Goal: Manage account settings

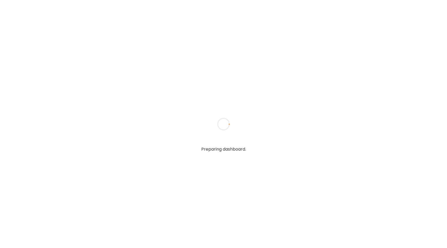
type input "**********"
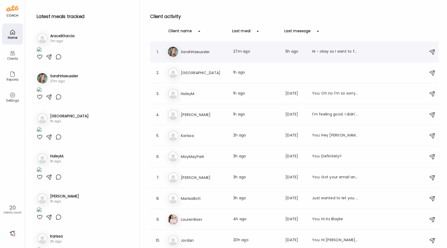
click at [221, 50] on h3 "SarahHaeussler" at bounding box center [204, 52] width 46 height 6
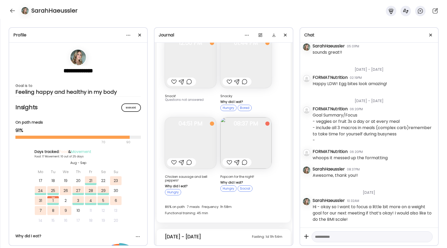
scroll to position [3193, 0]
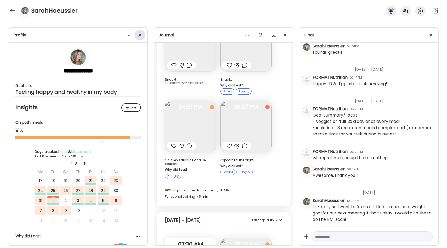
click at [140, 35] on span at bounding box center [139, 34] width 3 height 3
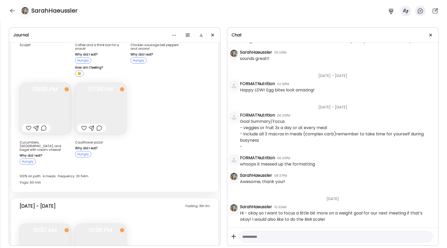
scroll to position [2481, 0]
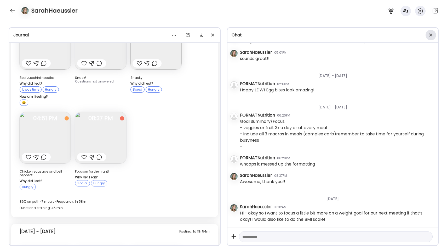
click at [429, 36] on div at bounding box center [431, 35] width 10 height 10
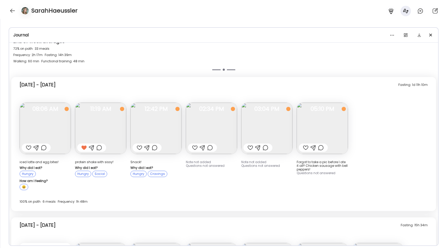
scroll to position [1422, 0]
click at [10, 9] on div at bounding box center [12, 11] width 8 height 8
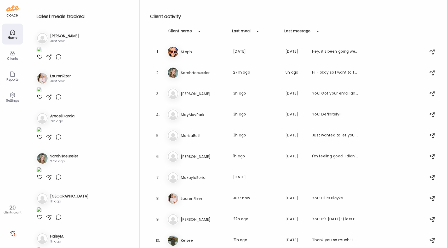
click at [13, 100] on div "Settings" at bounding box center [12, 100] width 19 height 3
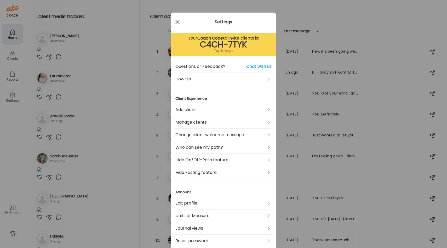
click at [178, 22] on div at bounding box center [177, 22] width 10 height 10
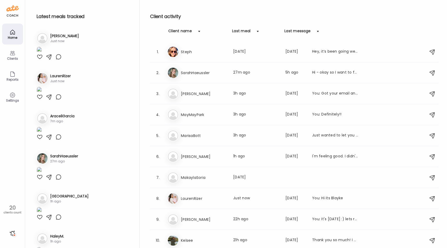
click at [10, 95] on icon at bounding box center [12, 95] width 5 height 5
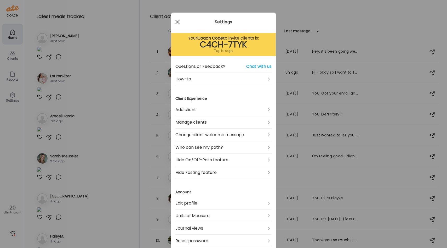
click at [180, 23] on div at bounding box center [177, 22] width 10 height 10
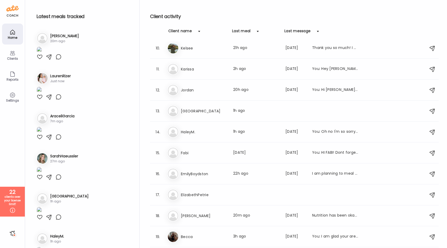
scroll to position [230, 0]
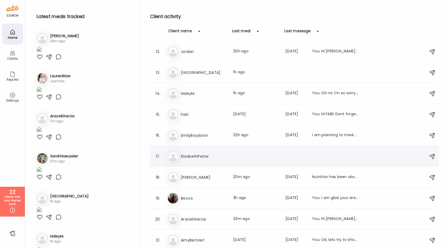
click at [216, 158] on h3 "ElizabethPetrie" at bounding box center [204, 156] width 46 height 6
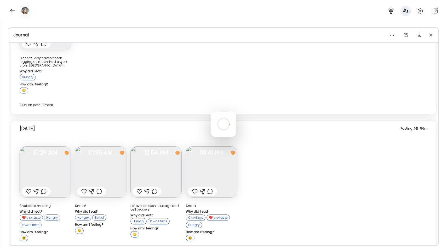
scroll to position [0, 0]
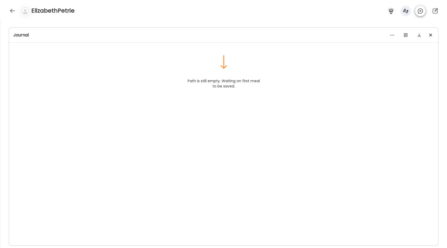
click at [419, 13] on icon at bounding box center [420, 11] width 5 height 5
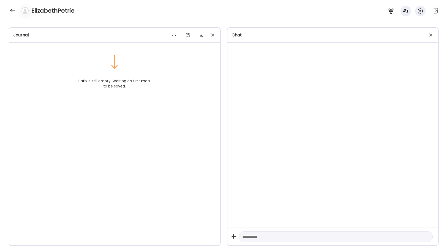
click at [257, 235] on textarea at bounding box center [331, 236] width 178 height 6
paste textarea "**********"
type textarea "**********"
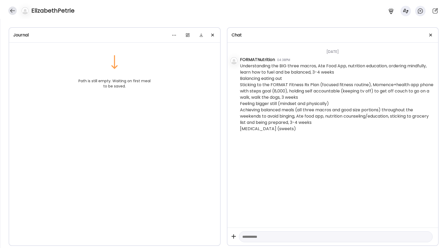
click at [14, 10] on div at bounding box center [12, 11] width 8 height 8
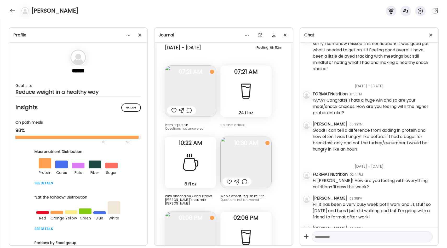
scroll to position [12058, 0]
click at [237, 137] on img at bounding box center [245, 162] width 51 height 51
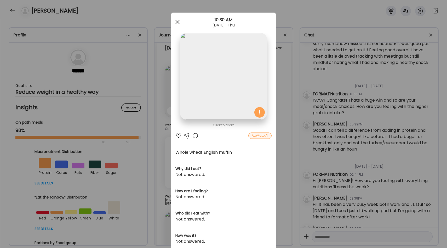
click at [180, 24] on div at bounding box center [177, 22] width 10 height 10
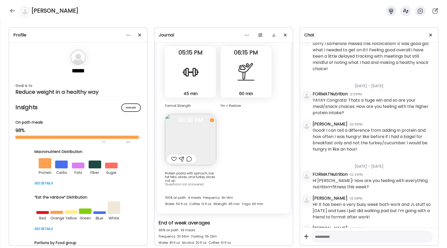
scroll to position [13868, 0]
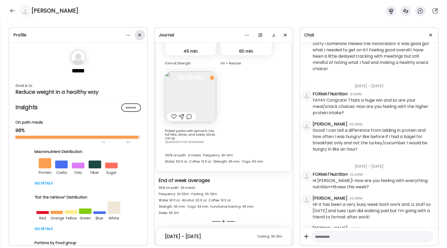
click at [138, 36] on div at bounding box center [140, 35] width 10 height 10
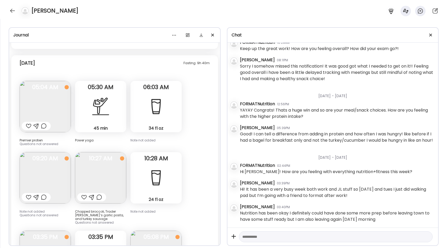
scroll to position [10855, 0]
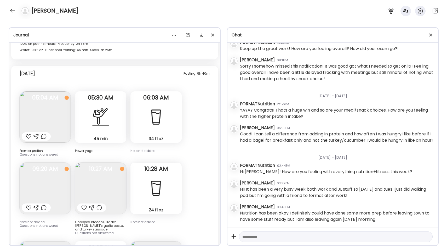
click at [114, 91] on div "45 min Yoga" at bounding box center [100, 116] width 51 height 51
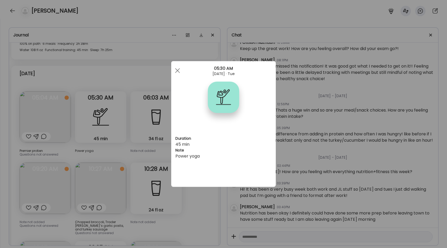
click at [147, 119] on div "Ate Coach Dashboard Wahoo! It’s official Take a moment to set up your Coach Pro…" at bounding box center [223, 124] width 447 height 248
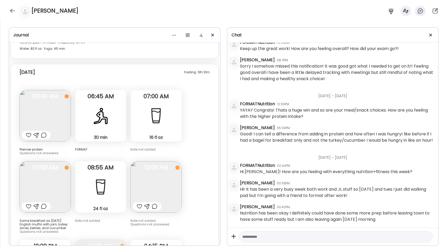
scroll to position [11142, 0]
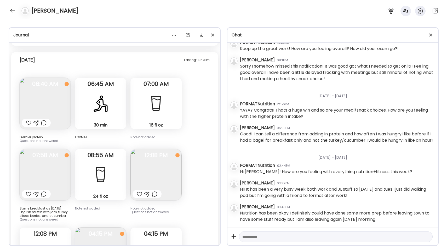
click at [151, 149] on img at bounding box center [156, 174] width 51 height 51
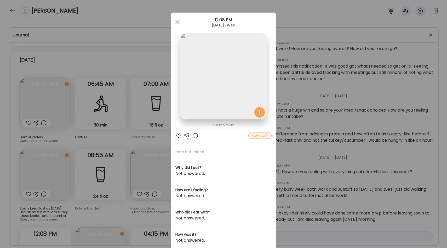
click at [158, 122] on div "Ate Coach Dashboard Wahoo! It’s official Take a moment to set up your Coach Pro…" at bounding box center [223, 124] width 447 height 248
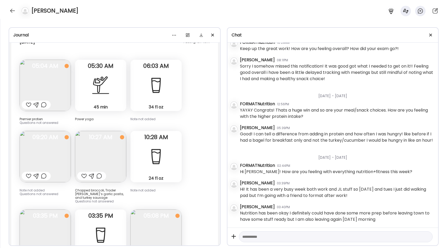
scroll to position [10894, 0]
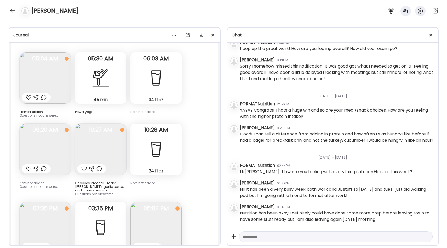
click at [104, 123] on img at bounding box center [100, 148] width 51 height 51
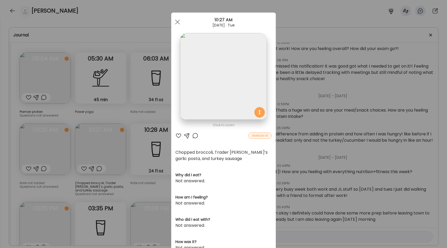
click at [153, 97] on div "Ate Coach Dashboard Wahoo! It’s official Take a moment to set up your Coach Pro…" at bounding box center [223, 124] width 447 height 248
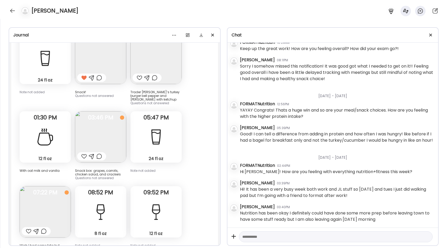
scroll to position [9617, 0]
